Goal: Find specific page/section

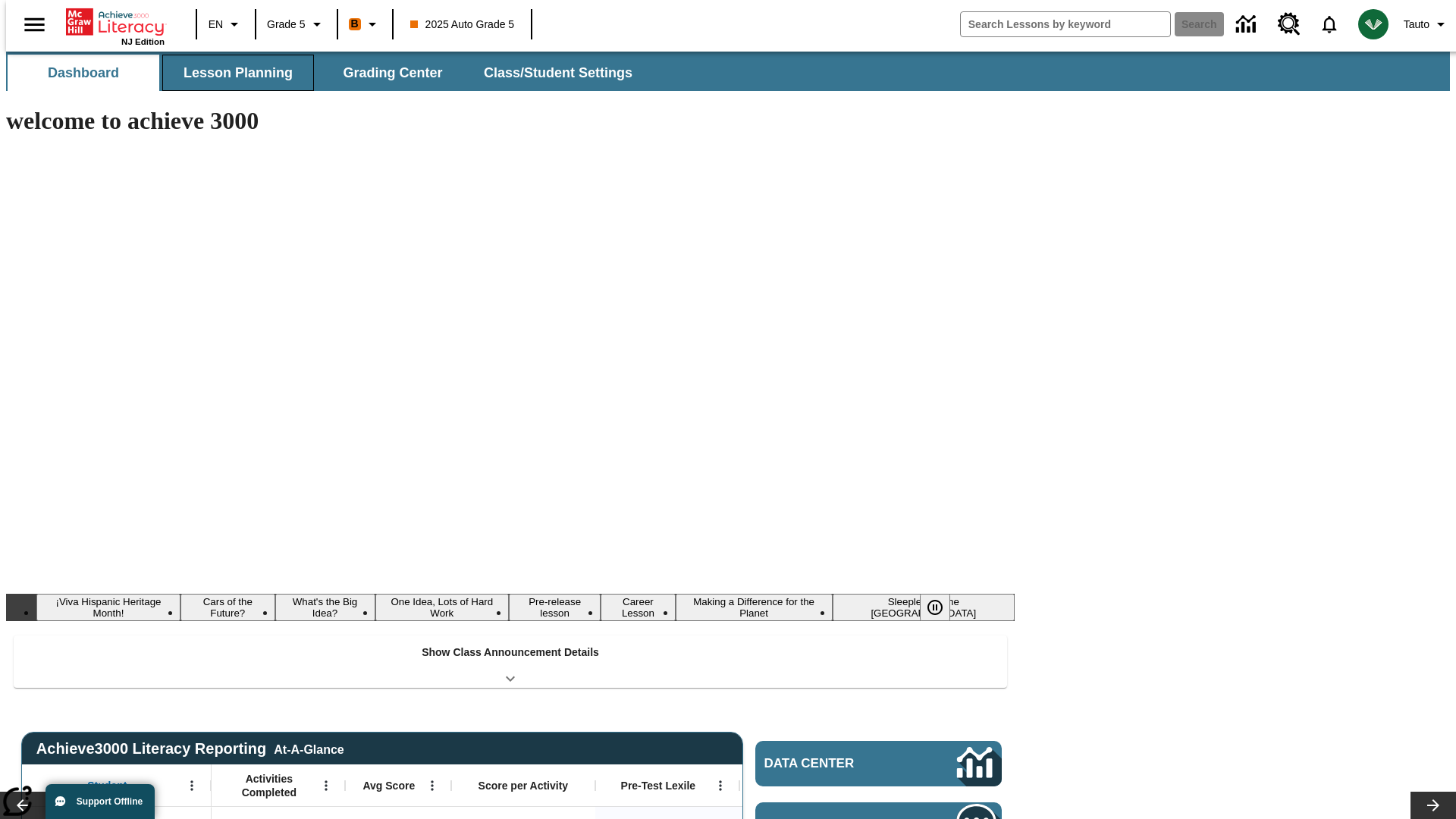
click at [232, 73] on button "Lesson Planning" at bounding box center [238, 73] width 152 height 37
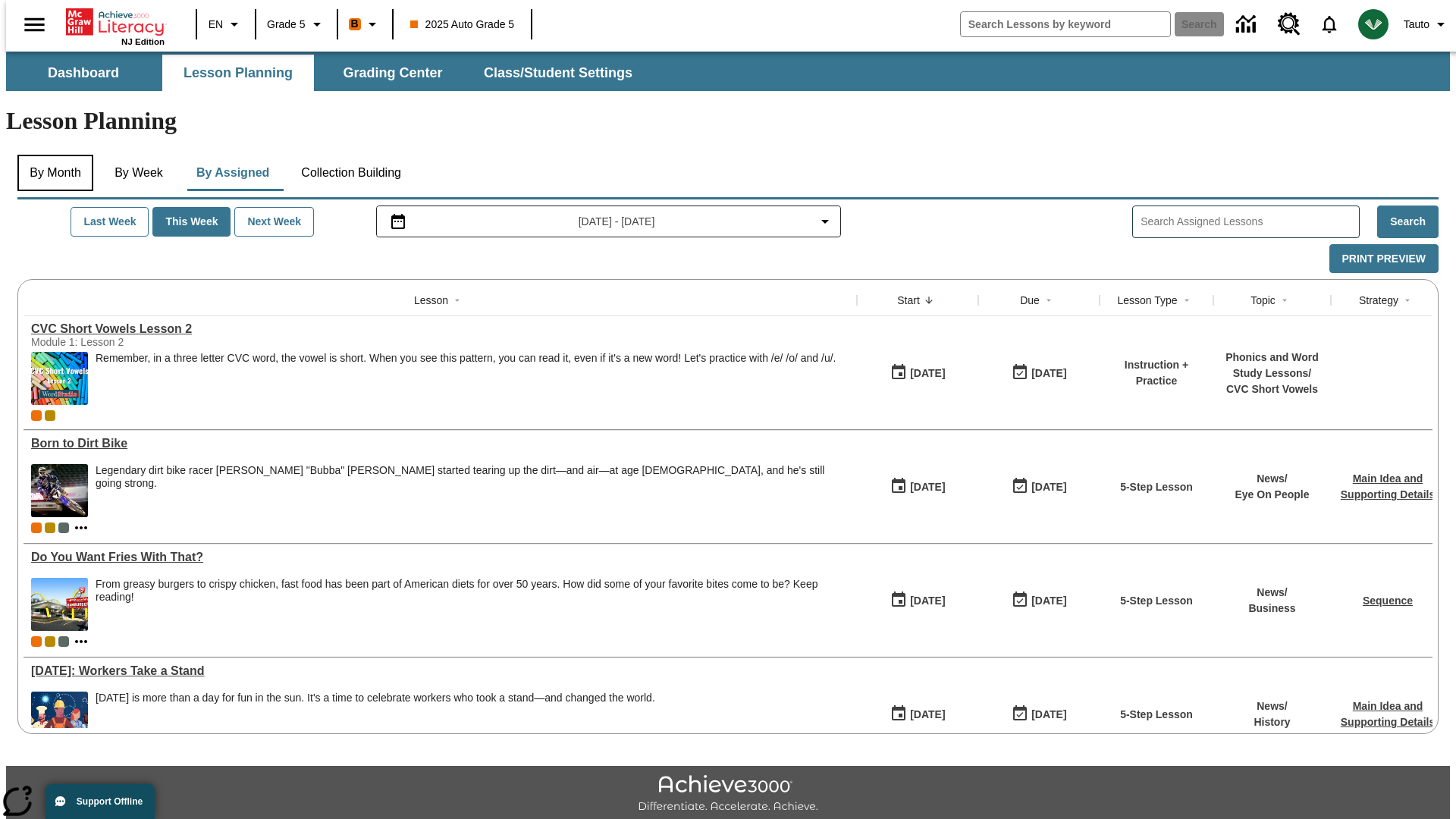
click at [51, 155] on button "By Month" at bounding box center [55, 174] width 76 height 37
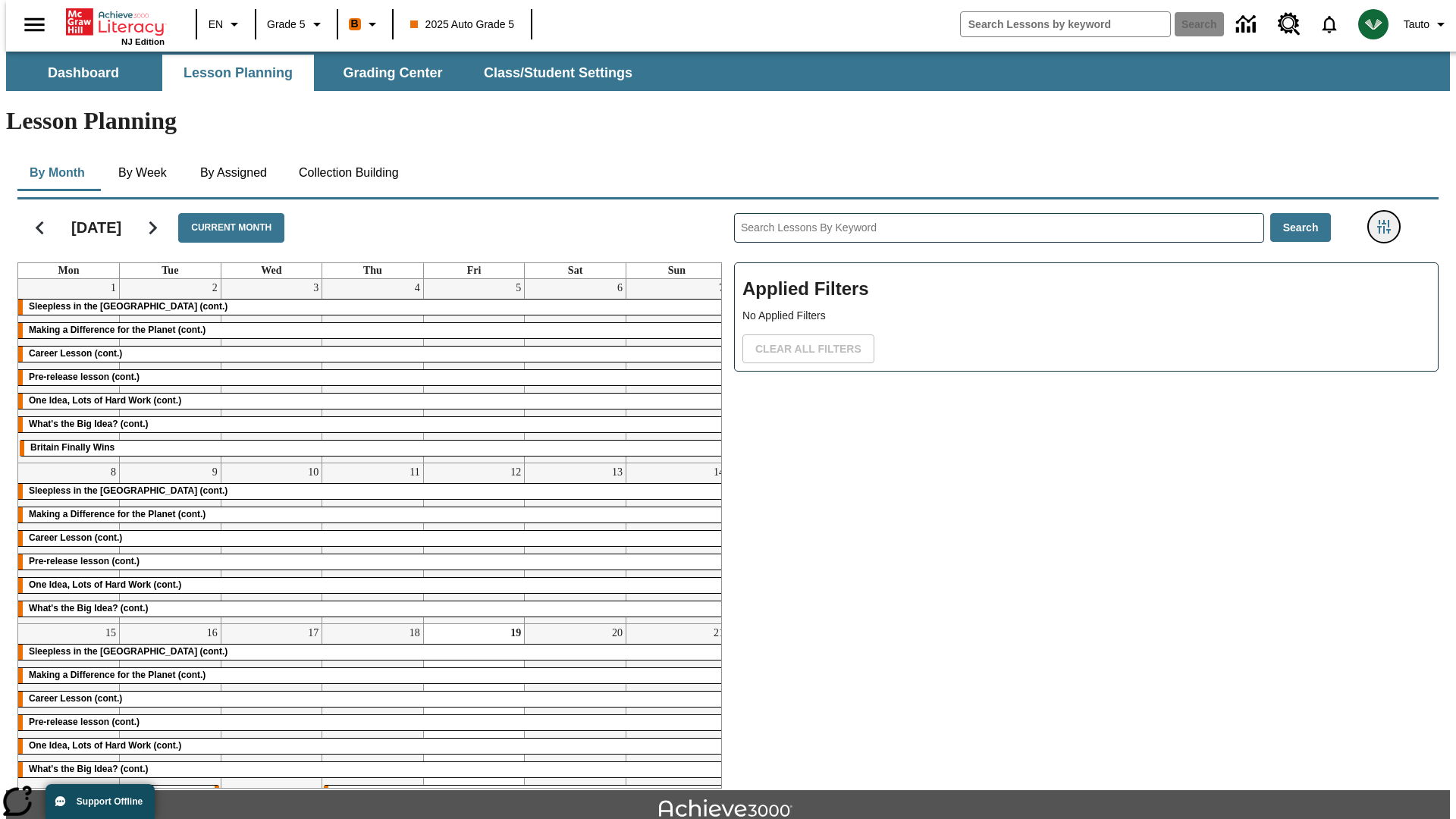
click at [1389, 220] on icon "Filters Side menu" at bounding box center [1384, 227] width 14 height 14
